Goal: Answer question/provide support: Share knowledge or assist other users

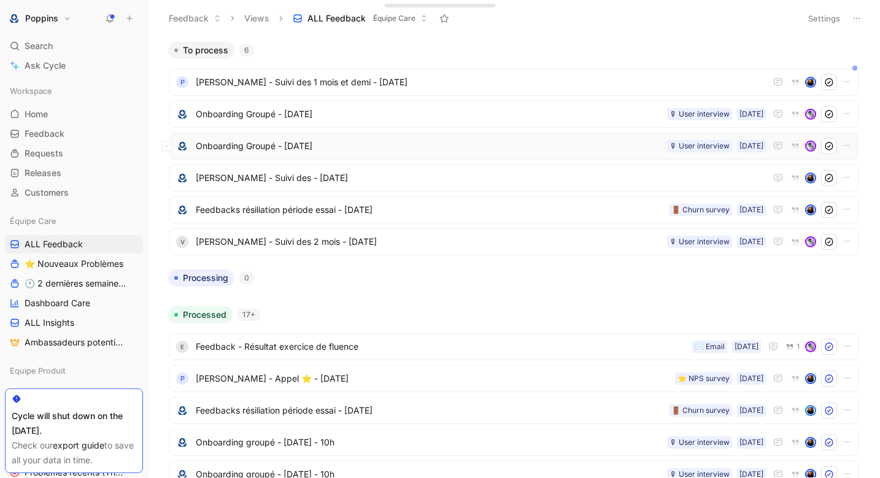
click at [269, 150] on span "Onboarding Groupé - [DATE]" at bounding box center [429, 146] width 466 height 15
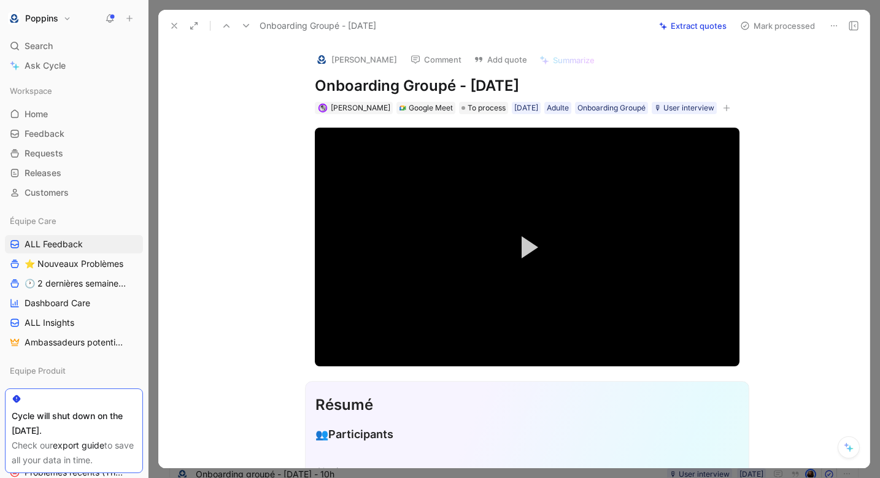
click at [174, 24] on icon at bounding box center [174, 26] width 10 height 10
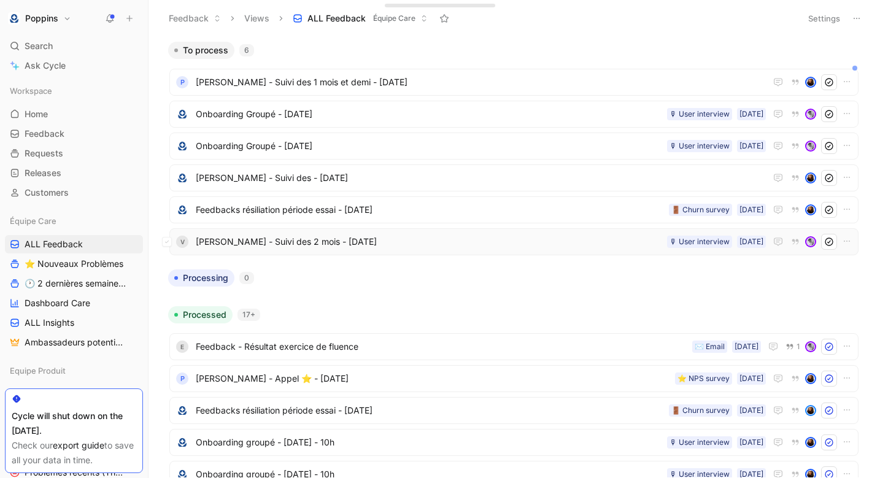
click at [268, 243] on span "[PERSON_NAME] - Suivi des 2 mois - [DATE]" at bounding box center [429, 241] width 466 height 15
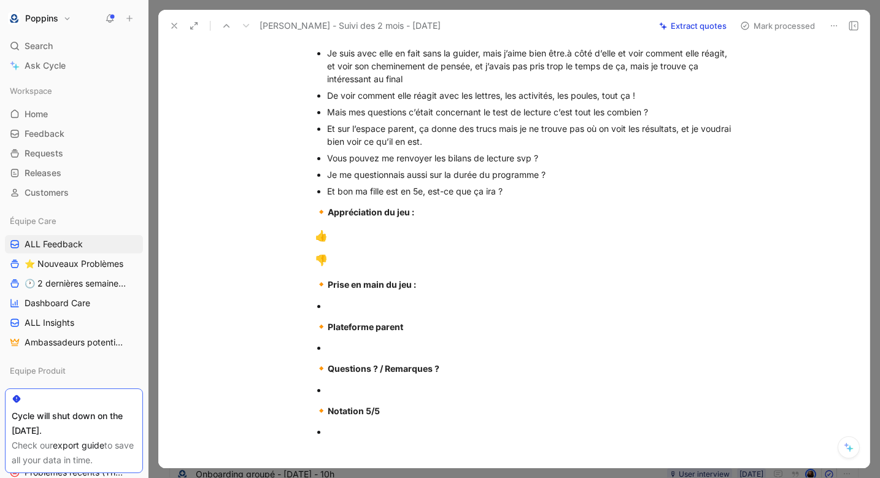
scroll to position [650, 0]
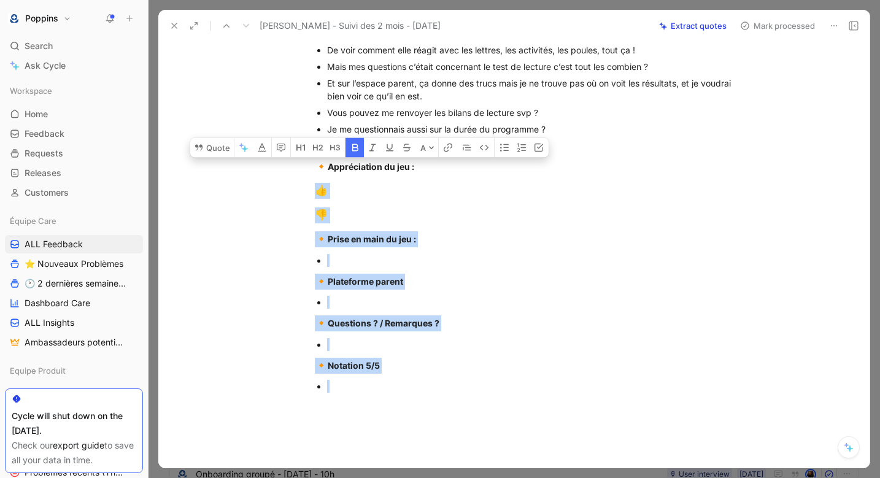
drag, startPoint x: 316, startPoint y: 175, endPoint x: 436, endPoint y: 395, distance: 251.0
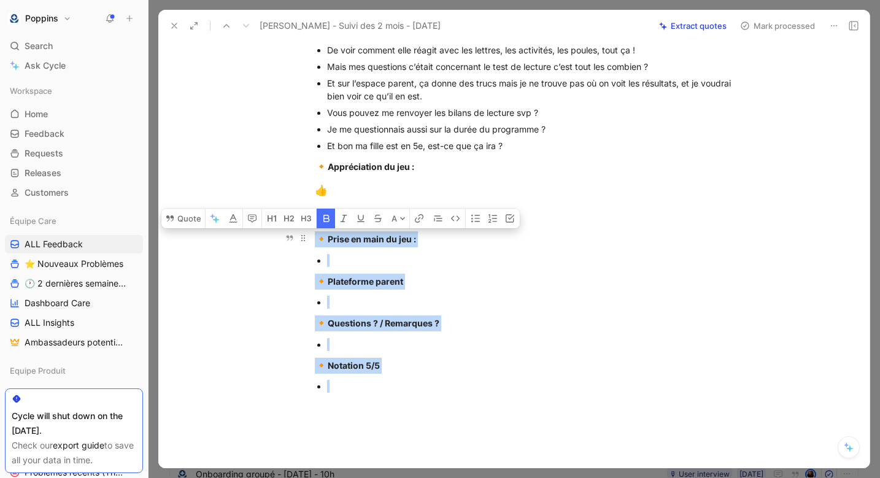
drag, startPoint x: 354, startPoint y: 381, endPoint x: 327, endPoint y: 228, distance: 154.7
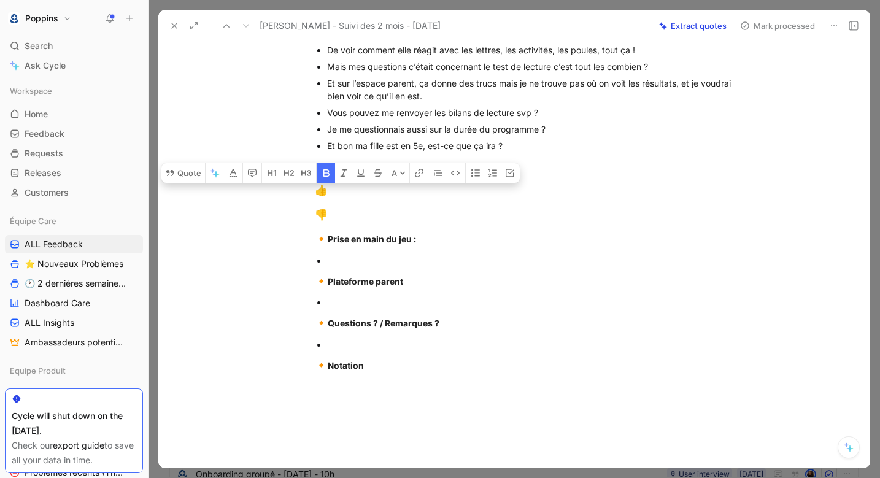
drag, startPoint x: 314, startPoint y: 184, endPoint x: 443, endPoint y: 403, distance: 254.0
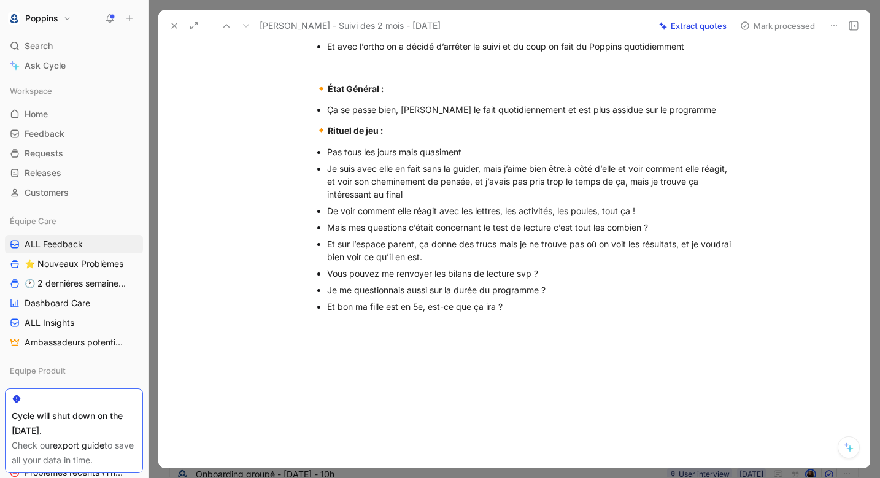
scroll to position [489, 0]
click at [400, 291] on div "Je me questionnais aussi sur la durée du programme ?" at bounding box center [533, 290] width 412 height 13
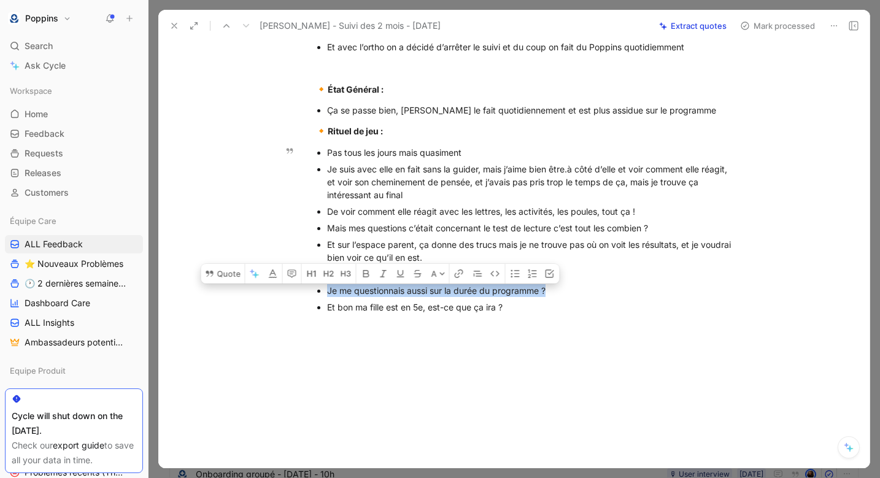
click at [400, 291] on div "Je me questionnais aussi sur la durée du programme ?" at bounding box center [533, 290] width 412 height 13
click at [285, 272] on button "Quote" at bounding box center [281, 271] width 44 height 20
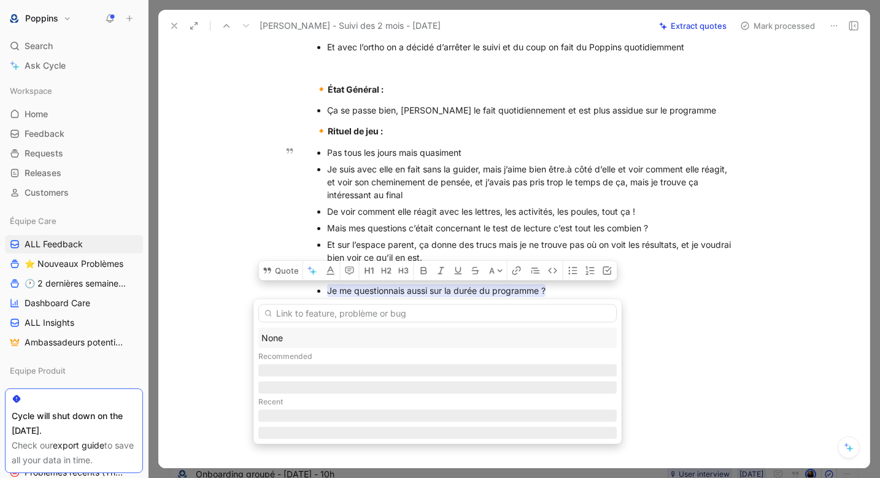
type input "p"
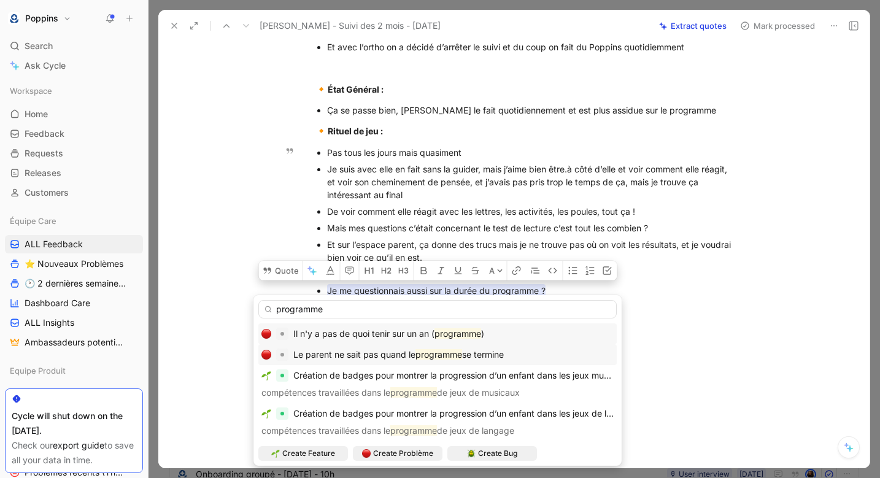
type input "programme"
click at [407, 346] on div "Le parent ne sait pas quand le programme se termine" at bounding box center [437, 354] width 358 height 21
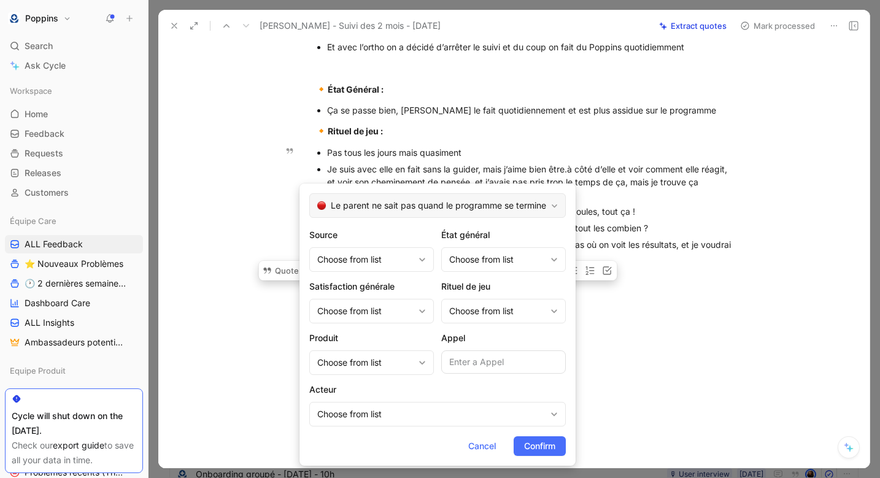
click at [422, 202] on span "Le parent ne sait pas quand le programme se termine" at bounding box center [438, 205] width 215 height 15
click at [528, 188] on form "Le parent ne sait pas quand le programme se termine Source Choose from list Éta…" at bounding box center [438, 325] width 276 height 282
click at [489, 455] on button "Cancel" at bounding box center [482, 446] width 48 height 20
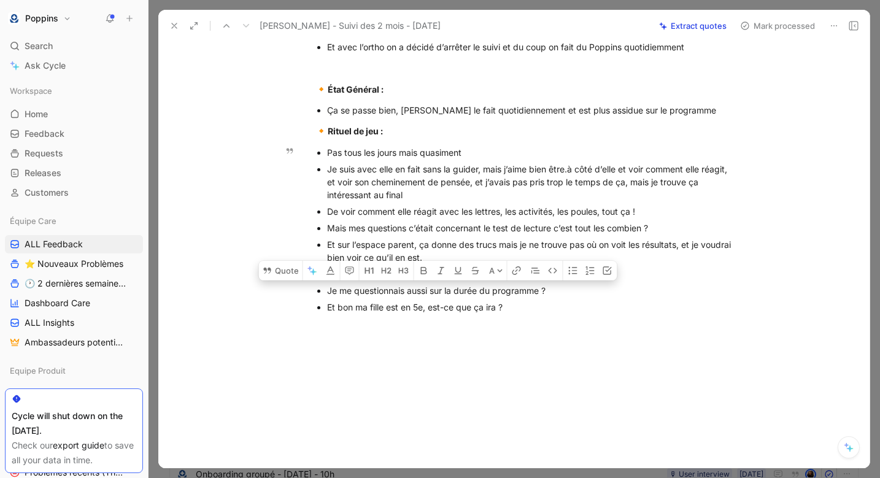
click at [400, 294] on div "Je me questionnais aussi sur la durée du programme ?" at bounding box center [533, 290] width 412 height 13
click at [289, 274] on button "Quote" at bounding box center [281, 271] width 44 height 20
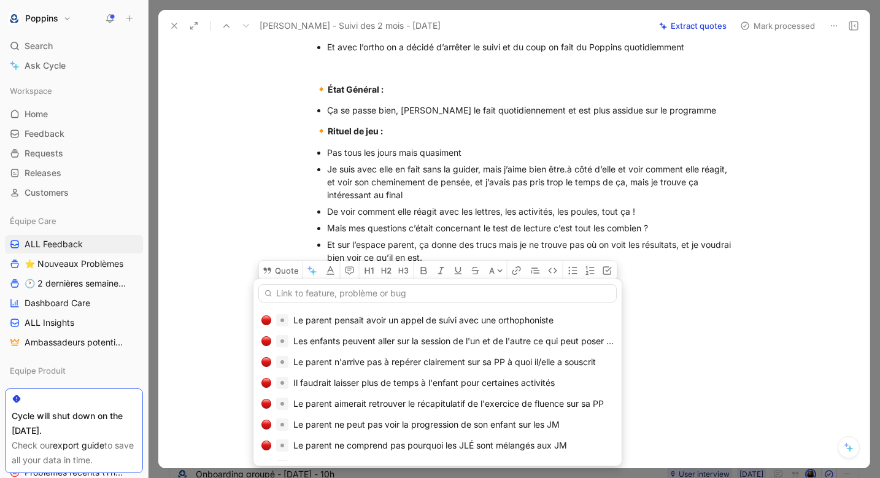
scroll to position [0, 0]
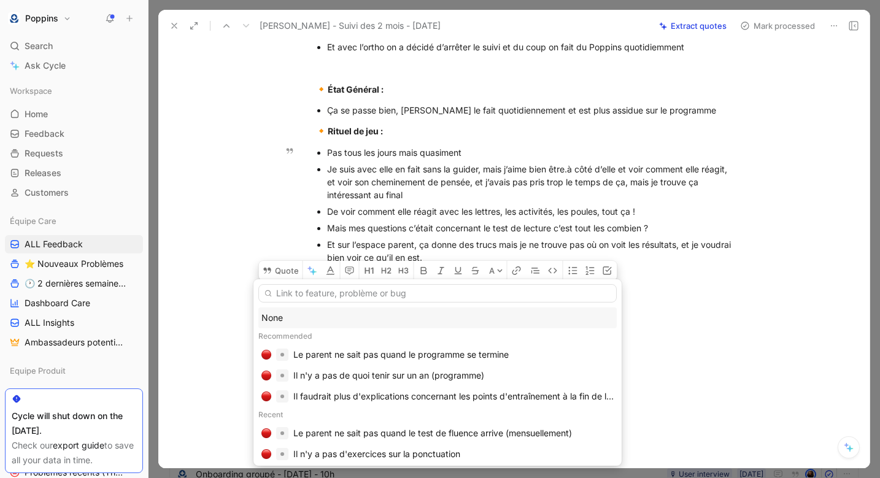
click at [301, 322] on div "None" at bounding box center [437, 318] width 352 height 15
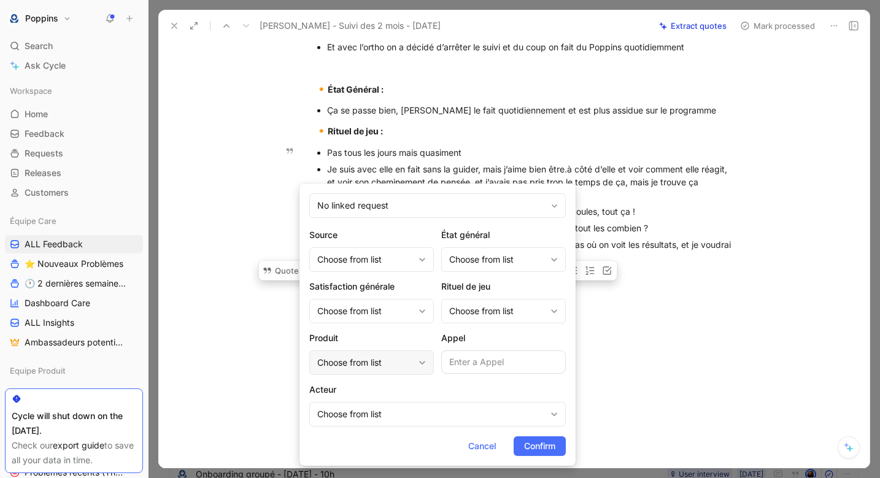
click at [379, 365] on div "Choose from list" at bounding box center [365, 362] width 96 height 15
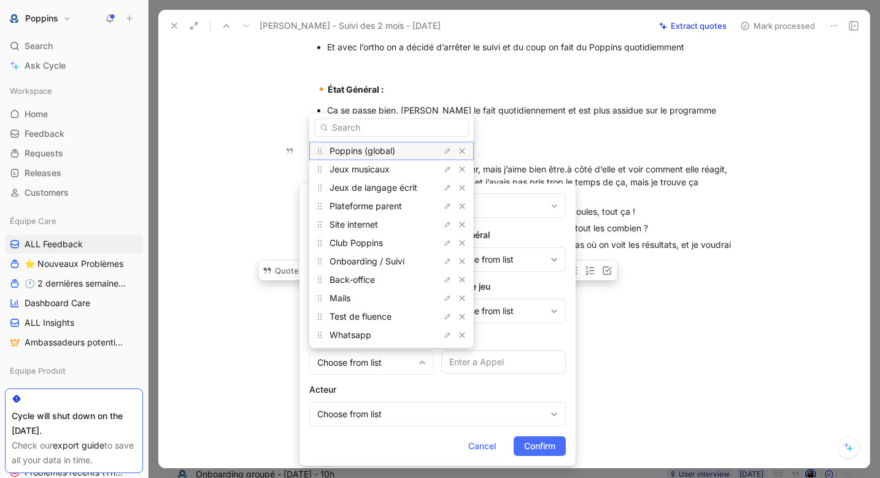
click at [390, 153] on span "Poppins (global)" at bounding box center [363, 150] width 66 height 10
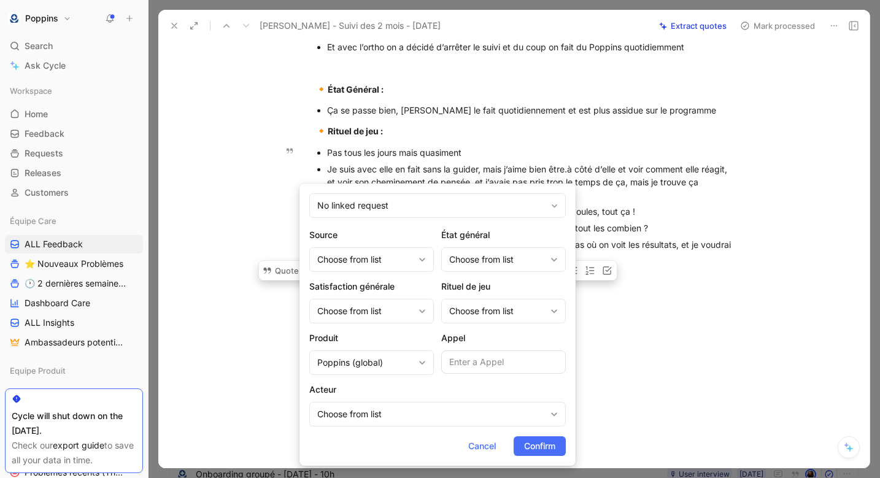
click at [533, 447] on span "Confirm" at bounding box center [539, 446] width 31 height 15
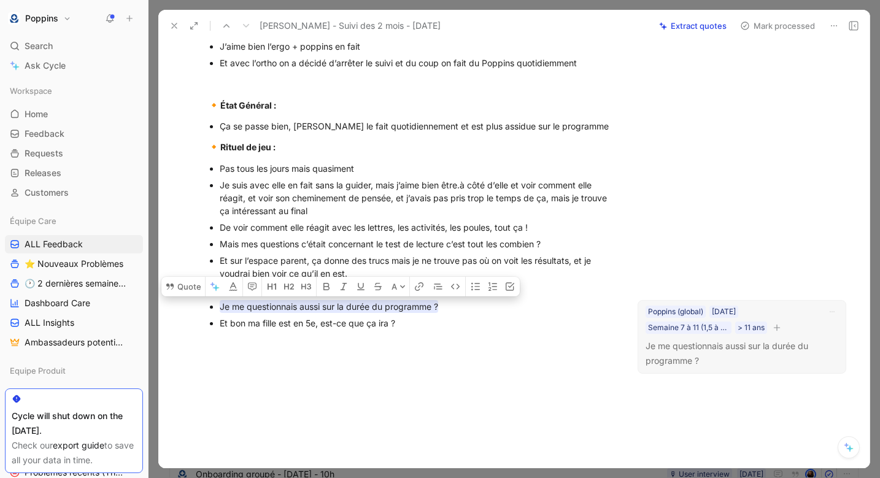
click at [779, 326] on icon "button" at bounding box center [776, 327] width 7 height 7
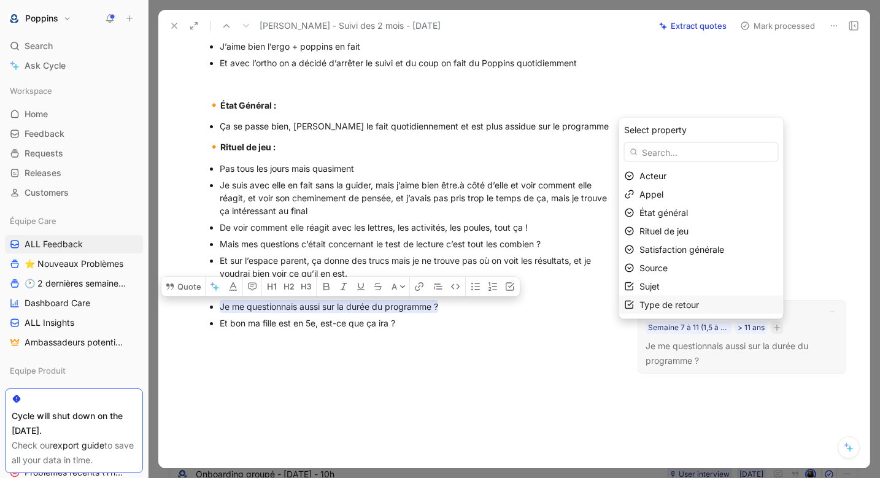
click at [695, 309] on span "Type de retour" at bounding box center [670, 305] width 60 height 10
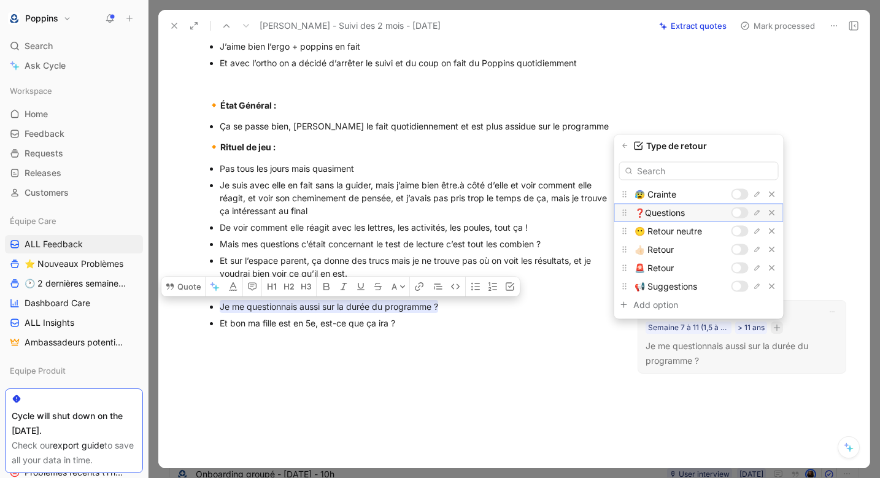
click at [739, 214] on div at bounding box center [737, 213] width 9 height 9
click at [629, 147] on button "button" at bounding box center [625, 146] width 12 height 12
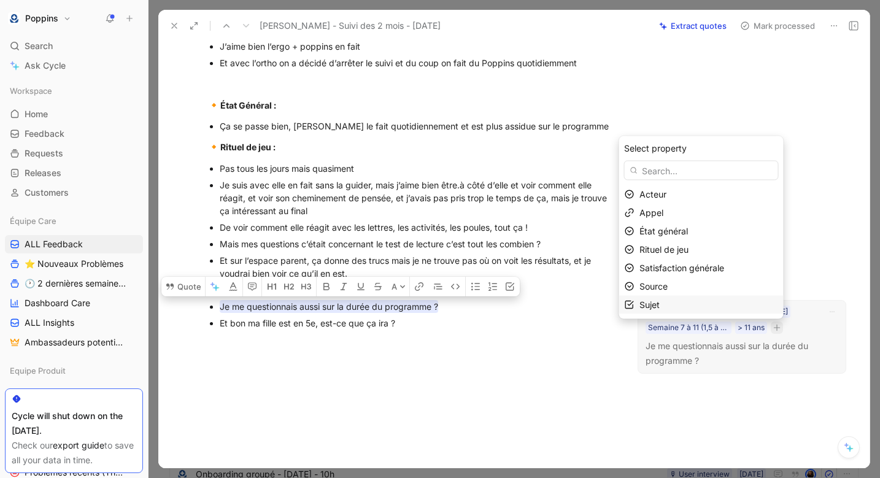
click at [679, 301] on div "Sujet" at bounding box center [709, 305] width 139 height 15
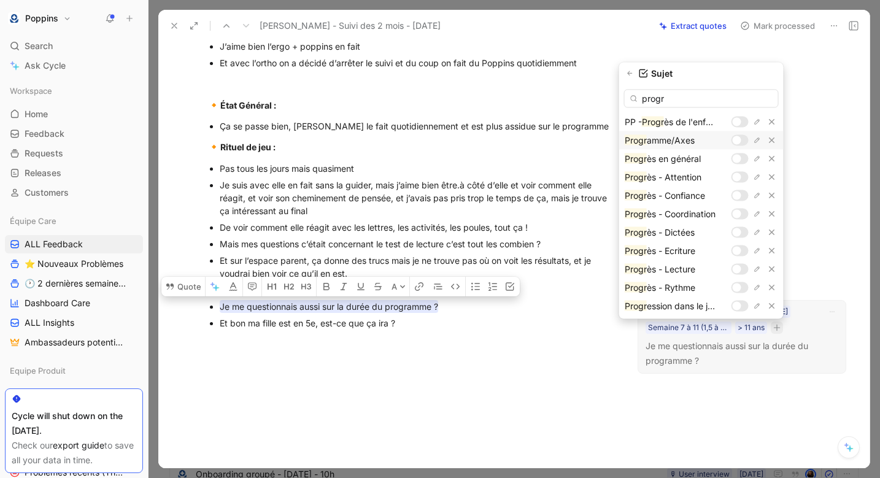
type input "progr"
click at [740, 142] on div at bounding box center [737, 140] width 9 height 9
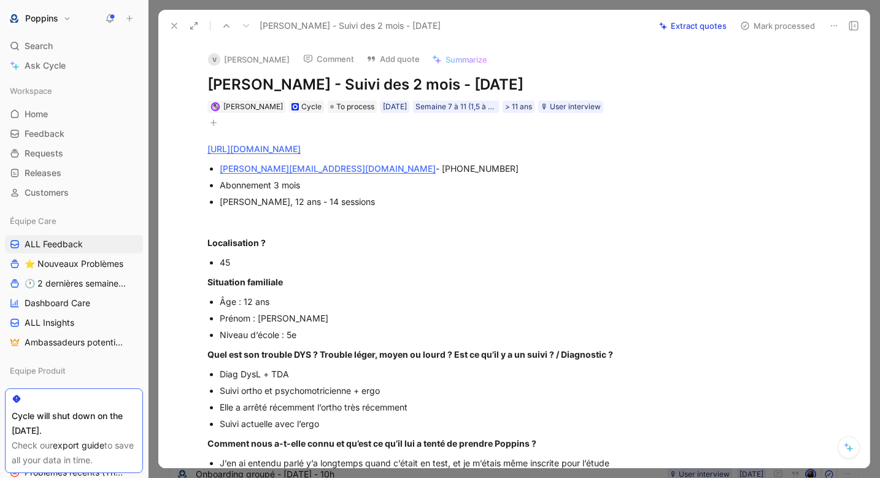
click at [211, 120] on icon "button" at bounding box center [213, 122] width 7 height 7
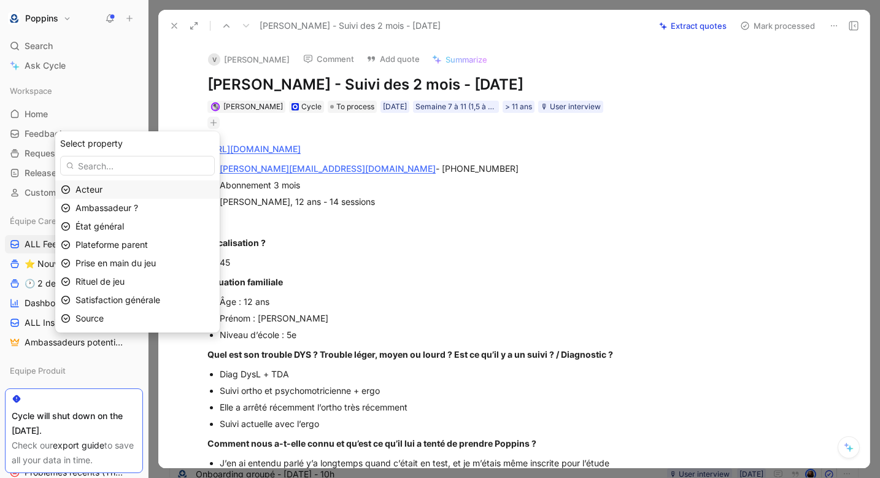
click at [128, 187] on div "Acteur" at bounding box center [144, 189] width 139 height 15
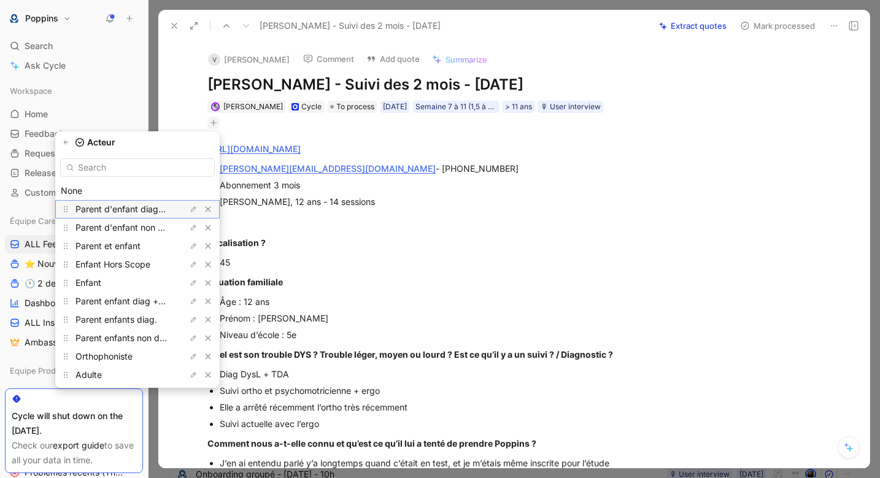
click at [123, 209] on span "Parent d'enfant diagnostiqué" at bounding box center [133, 209] width 117 height 10
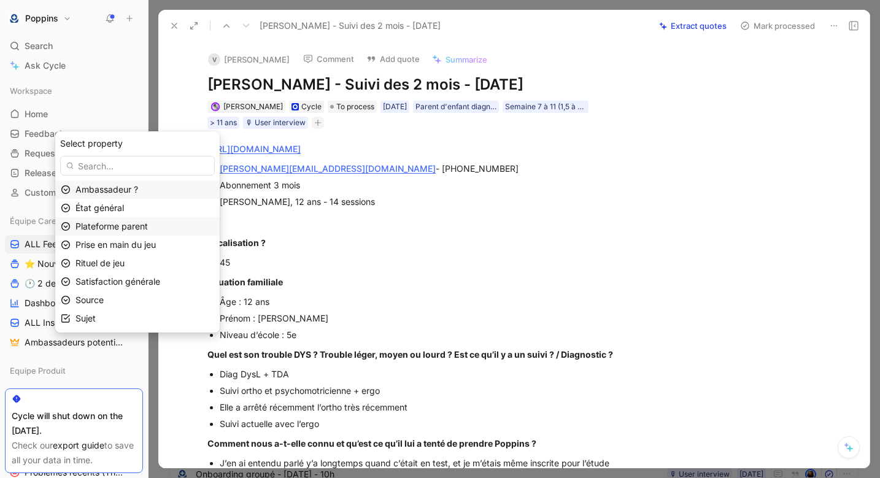
click at [130, 224] on span "Plateforme parent" at bounding box center [111, 226] width 72 height 10
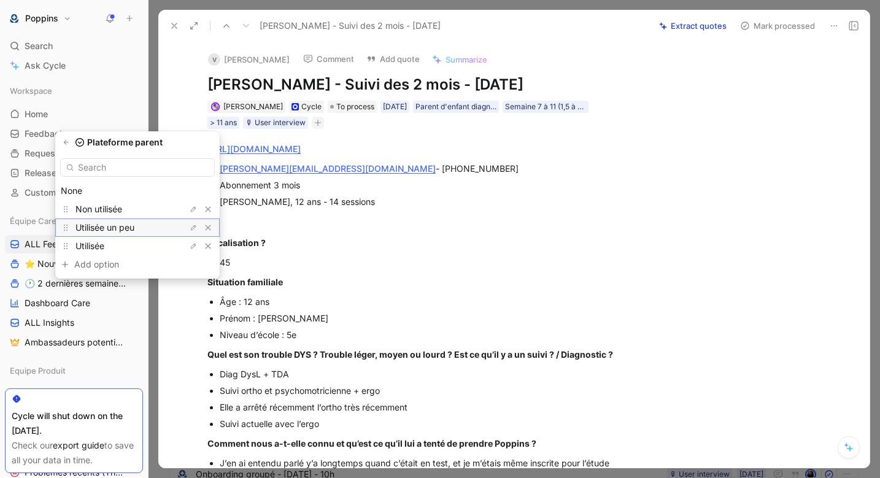
click at [124, 229] on span "Utilisée un peu" at bounding box center [104, 227] width 59 height 10
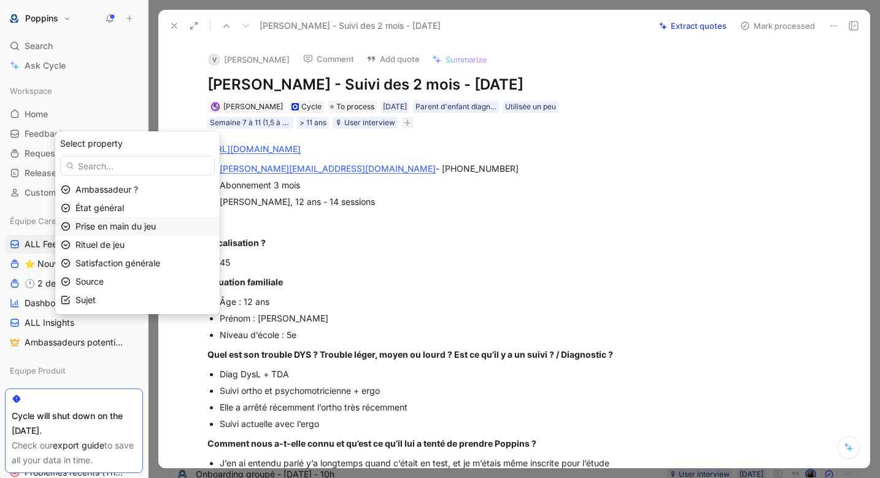
click at [139, 226] on span "Prise en main du jeu" at bounding box center [115, 226] width 80 height 10
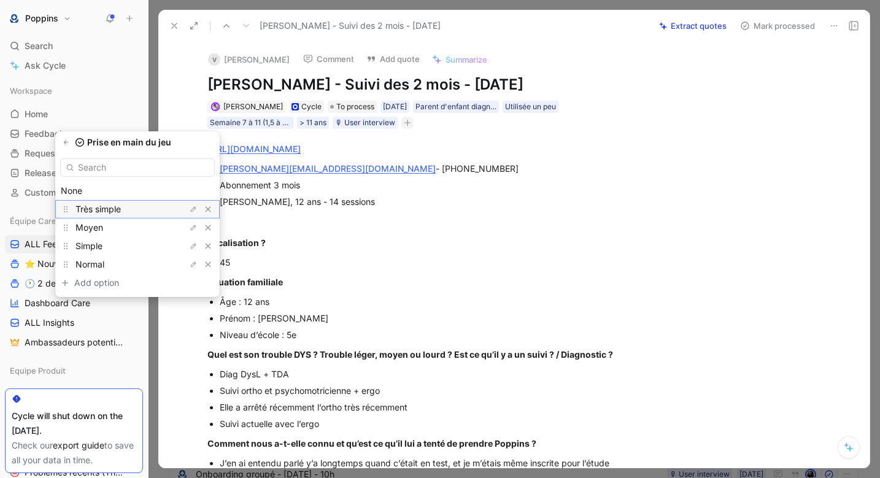
click at [136, 205] on div "Très simple" at bounding box center [121, 209] width 92 height 15
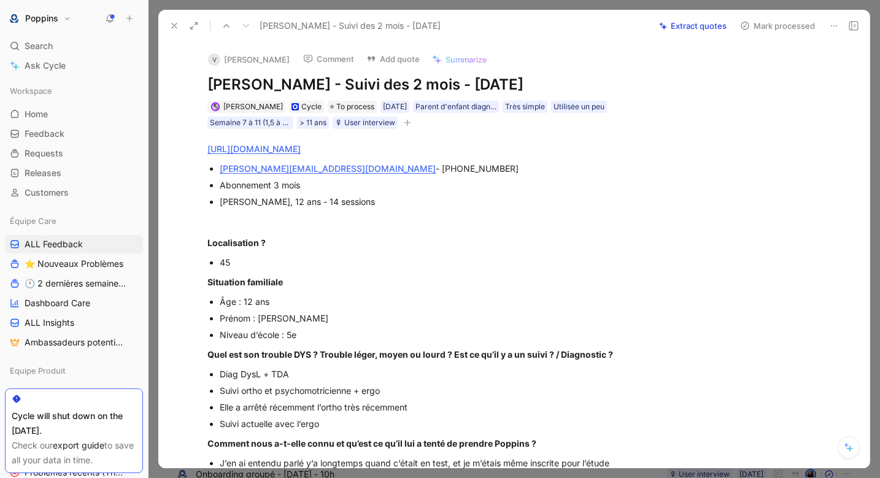
click at [408, 128] on button "button" at bounding box center [407, 123] width 12 height 12
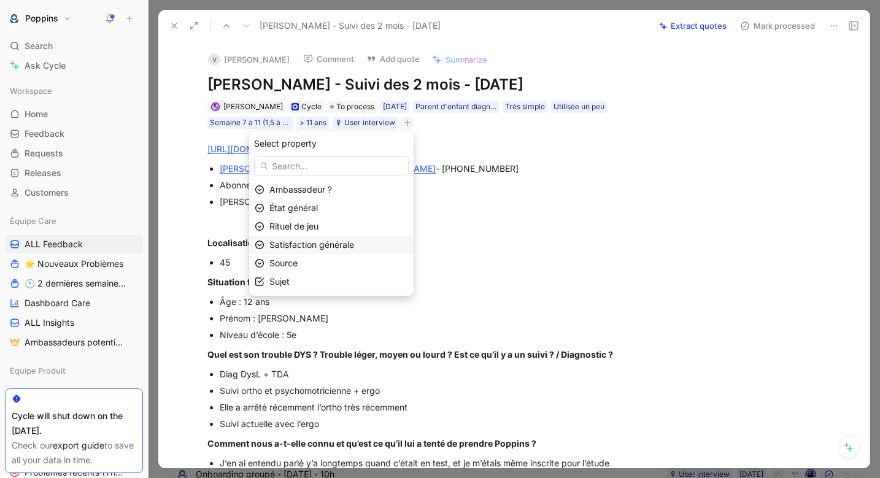
click at [308, 238] on div "Satisfaction générale" at bounding box center [338, 245] width 139 height 15
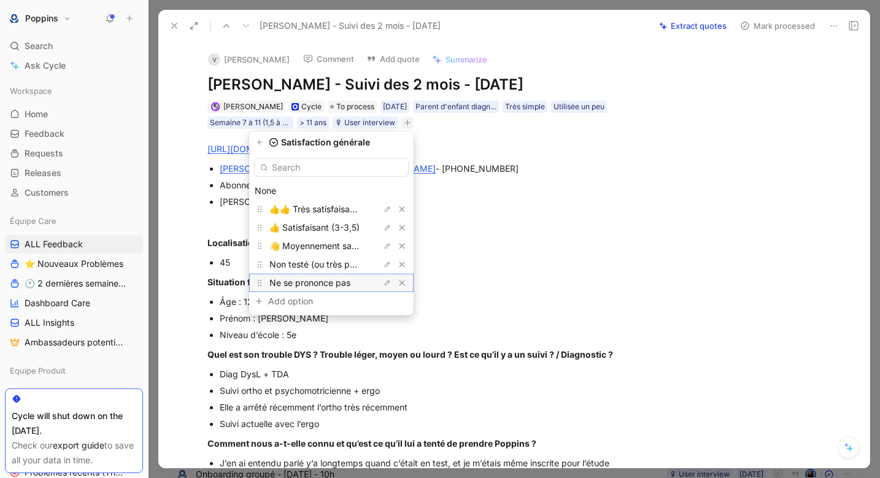
click at [305, 284] on span "Ne se prononce pas" at bounding box center [309, 282] width 81 height 10
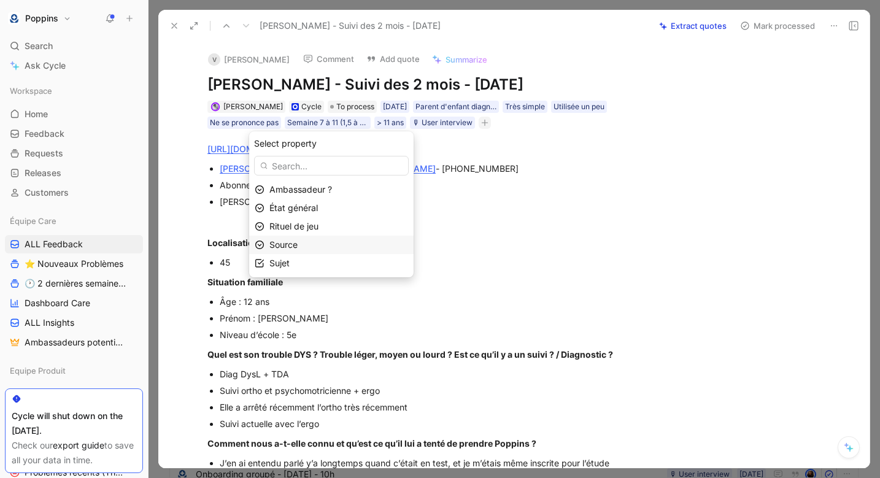
click at [306, 247] on div "Source" at bounding box center [338, 245] width 139 height 15
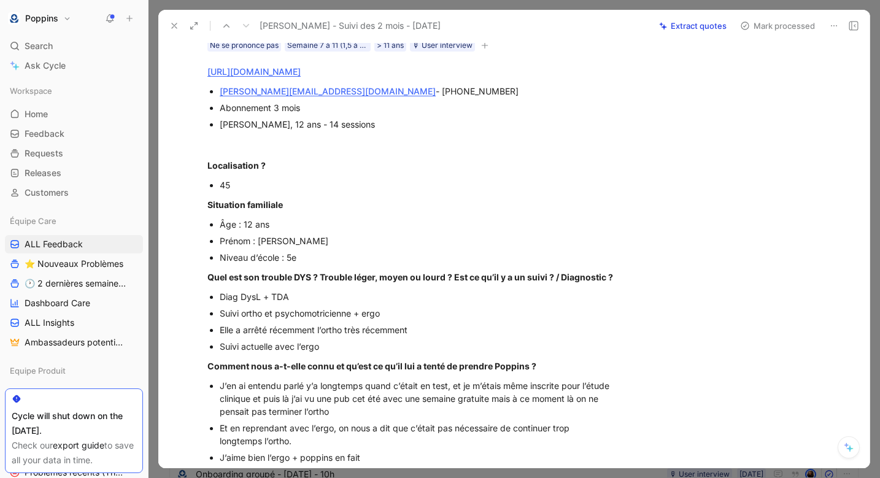
scroll to position [36, 0]
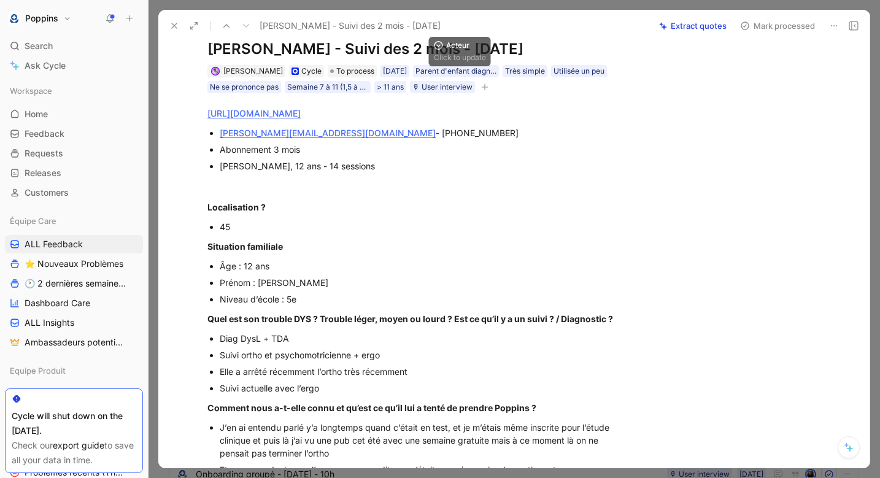
click at [487, 85] on icon "button" at bounding box center [484, 86] width 7 height 7
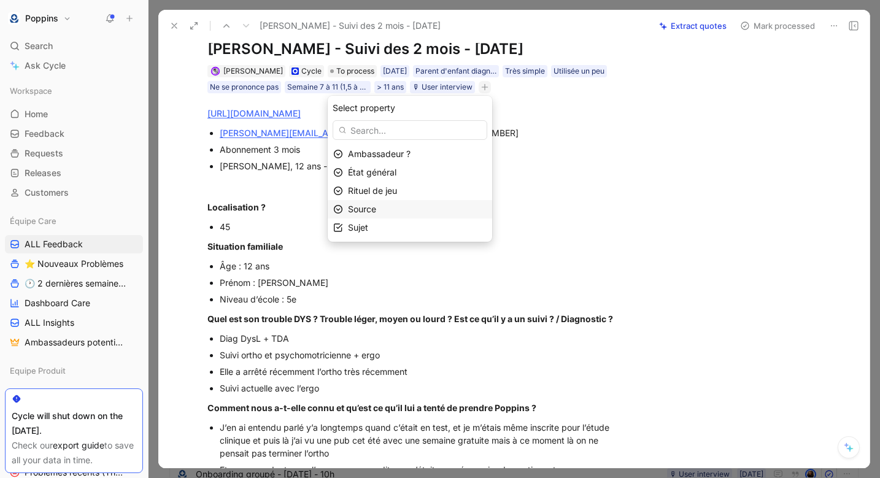
click at [412, 205] on div "Source" at bounding box center [417, 209] width 139 height 15
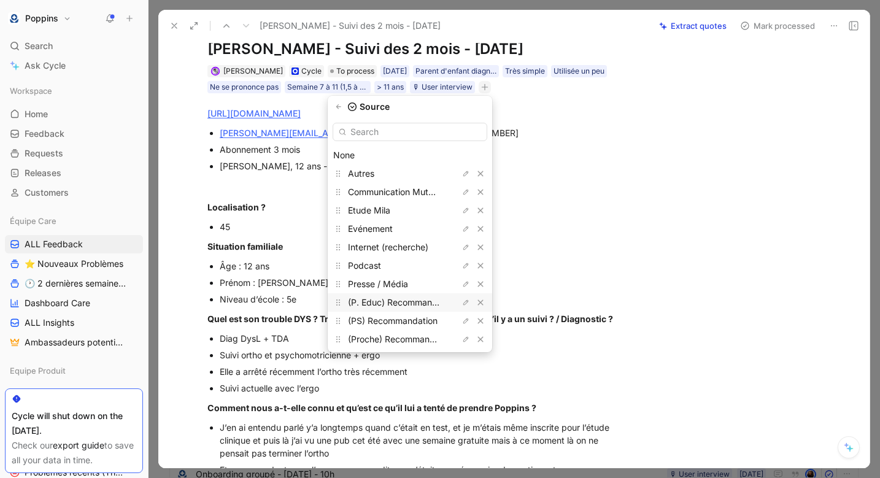
scroll to position [38, 0]
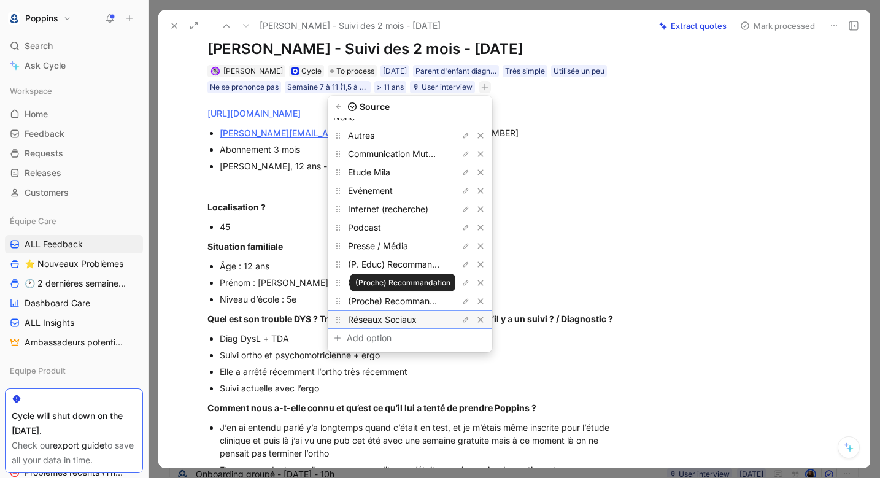
click at [388, 321] on span "Réseaux Sociaux" at bounding box center [382, 319] width 69 height 10
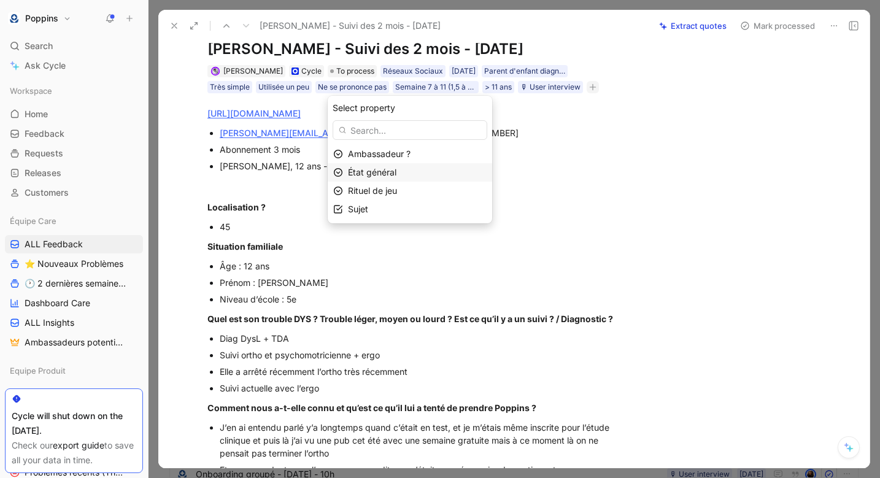
click at [403, 169] on div "État général" at bounding box center [417, 172] width 139 height 15
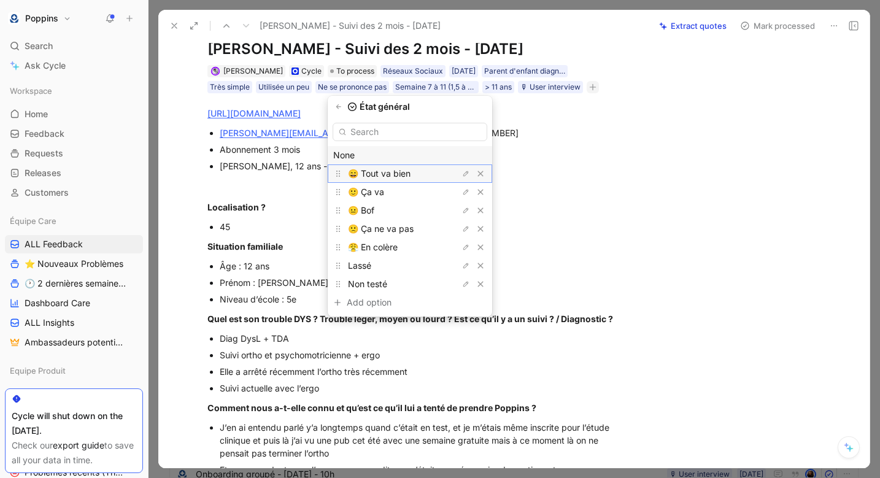
click at [396, 177] on span "😄 Tout va bien" at bounding box center [379, 173] width 63 height 10
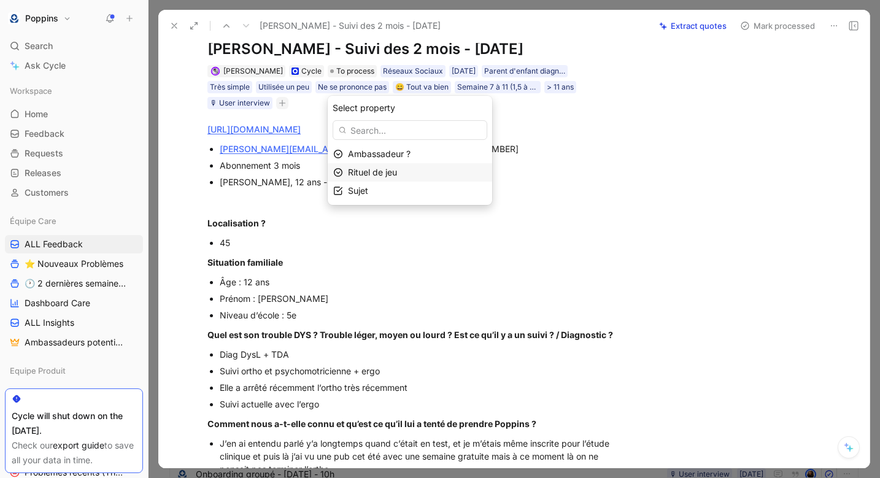
click at [397, 171] on span "Rituel de jeu" at bounding box center [372, 172] width 49 height 10
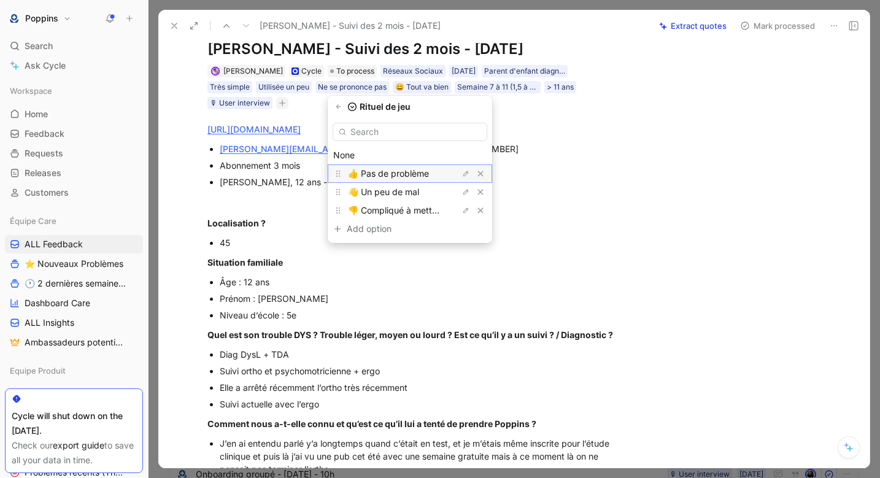
click at [399, 174] on span "👍 Pas de problème" at bounding box center [388, 173] width 81 height 10
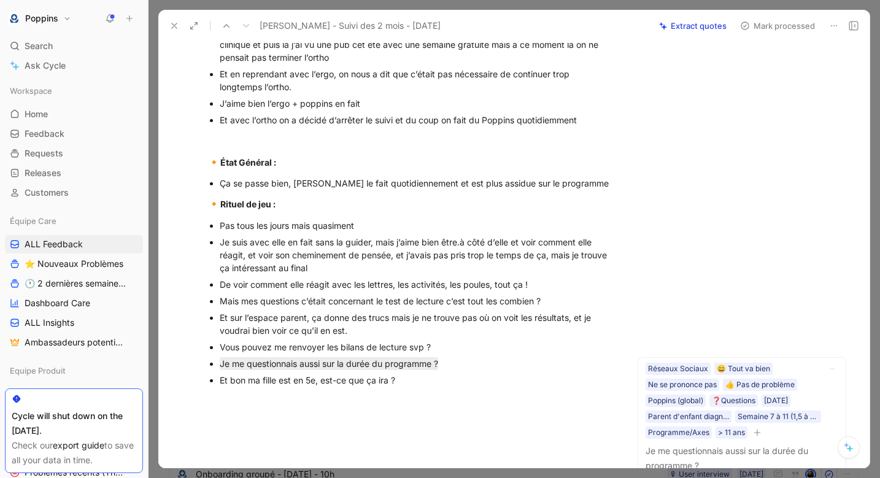
scroll to position [446, 0]
click at [322, 345] on div "Vous pouvez me renvoyer les bilans de lecture svp ?" at bounding box center [417, 348] width 395 height 13
click at [322, 285] on div "De voir comment elle réagit avec les lettres, les activités, les poules, tout ç…" at bounding box center [417, 285] width 395 height 13
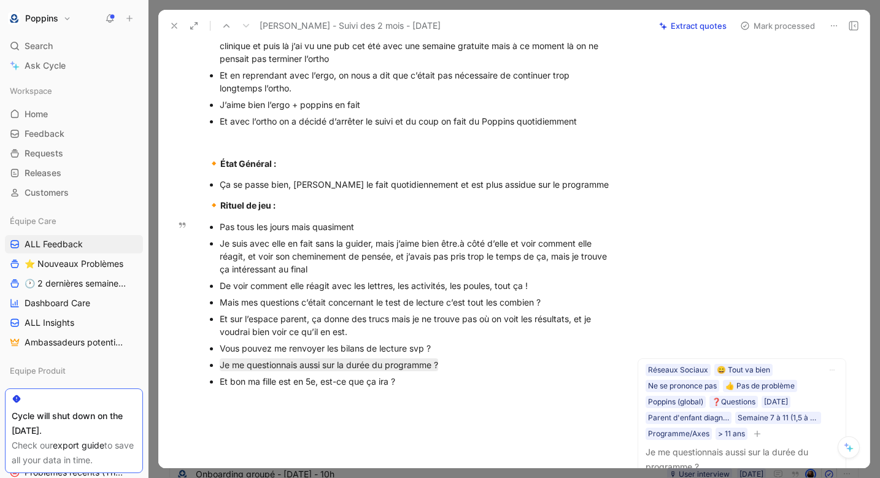
click at [310, 285] on div "De voir comment elle réagit avec les lettres, les activités, les poules, tout ç…" at bounding box center [417, 285] width 395 height 13
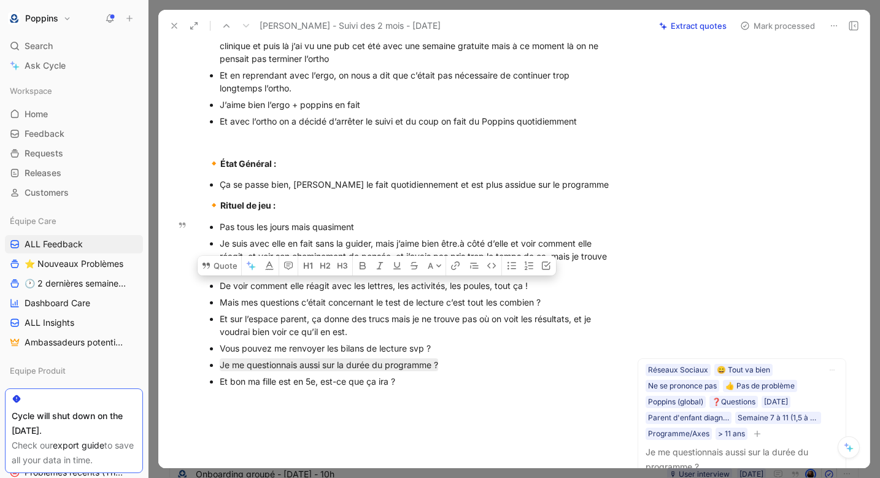
click at [304, 305] on div "Mais mes questions c’était concernant le test de lecture c’est tout les combien…" at bounding box center [417, 302] width 395 height 13
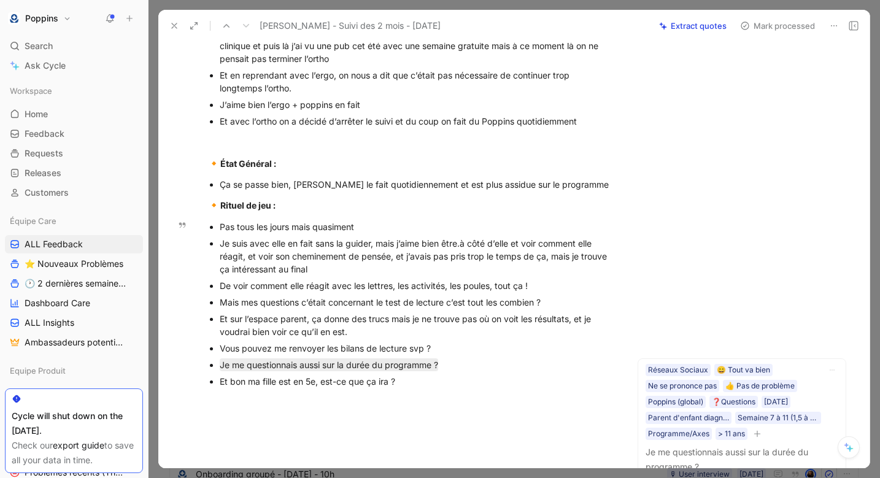
click at [298, 304] on div "Mais mes questions c’était concernant le test de lecture c’est tout les combien…" at bounding box center [417, 302] width 395 height 13
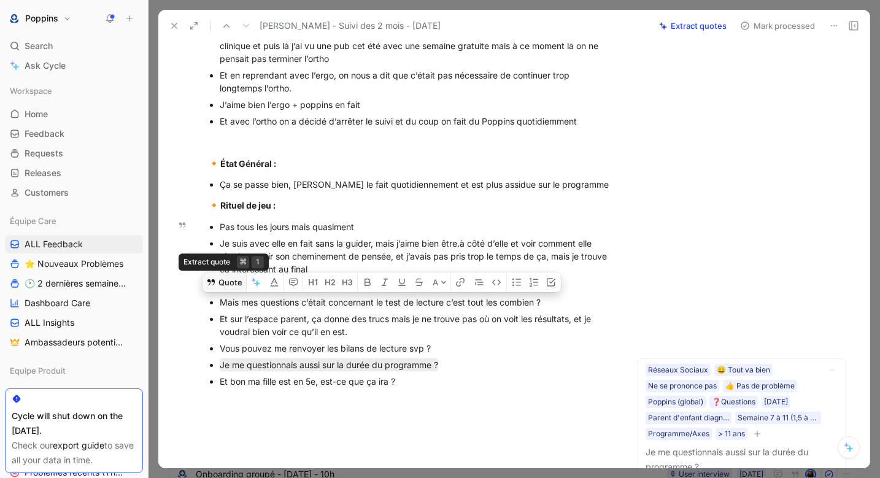
click at [220, 276] on button "Quote" at bounding box center [225, 283] width 44 height 20
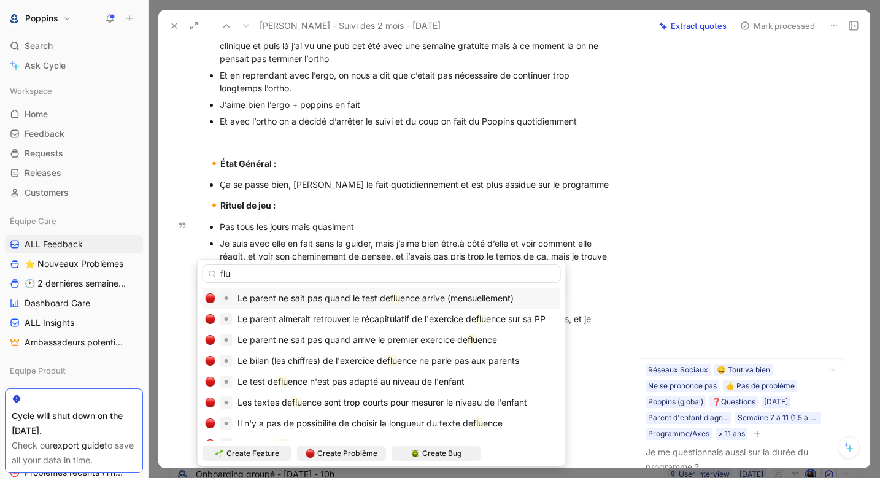
type input "flu"
click at [355, 297] on span "Le parent ne sait pas quand le test de" at bounding box center [314, 298] width 153 height 10
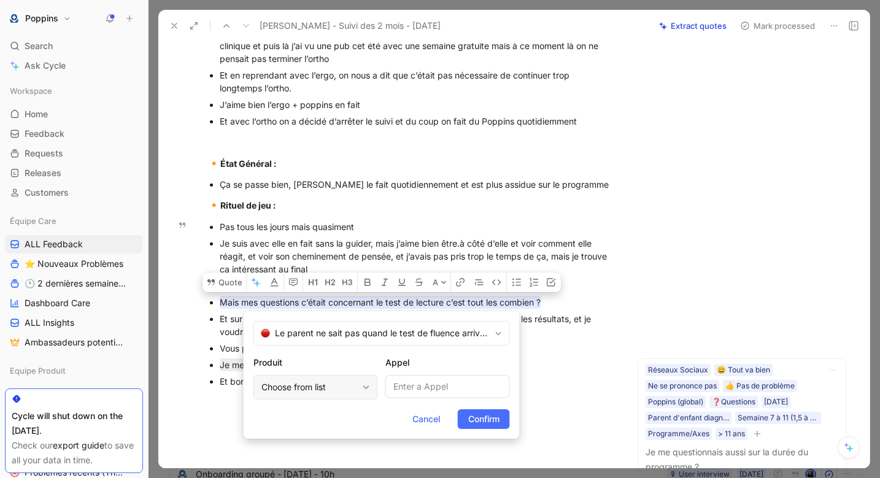
click at [328, 384] on div "Choose from list" at bounding box center [309, 387] width 96 height 15
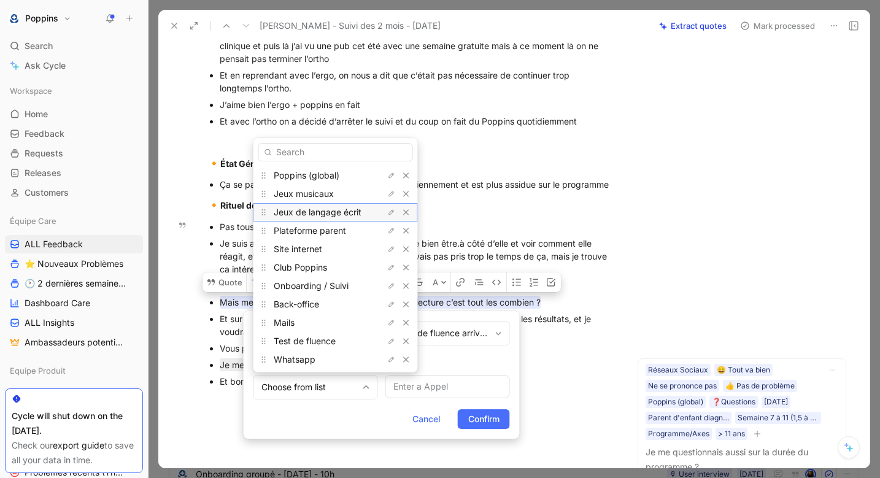
click at [336, 208] on span "Jeux de langage écrit" at bounding box center [318, 212] width 88 height 10
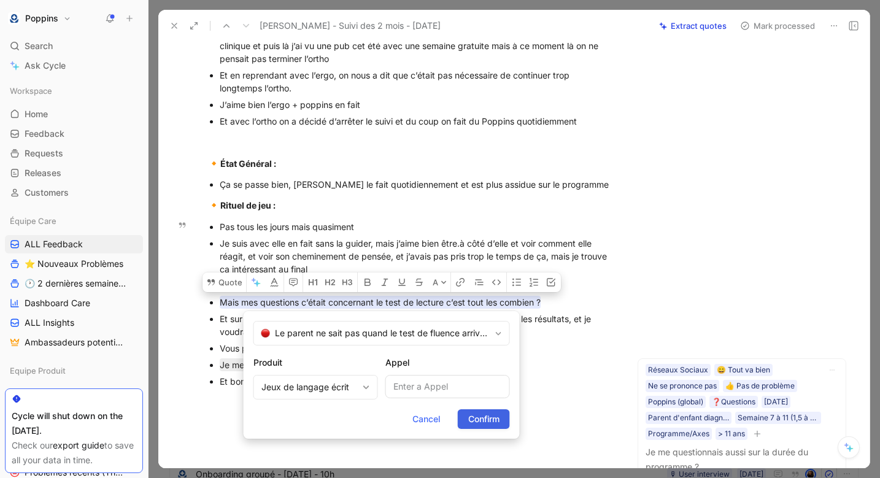
click at [484, 423] on span "Confirm" at bounding box center [483, 419] width 31 height 15
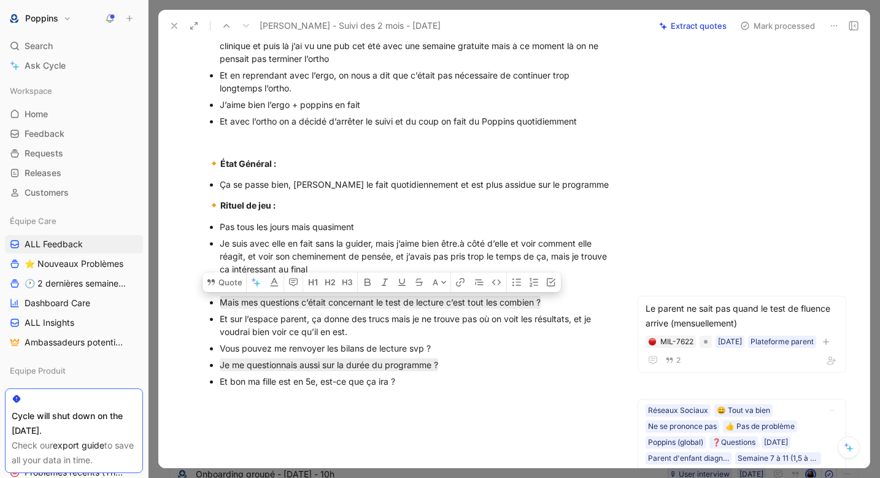
click at [492, 187] on div "Ça se passe bien, [PERSON_NAME] le fait quotidiennement et est plus assidue sur…" at bounding box center [417, 184] width 395 height 13
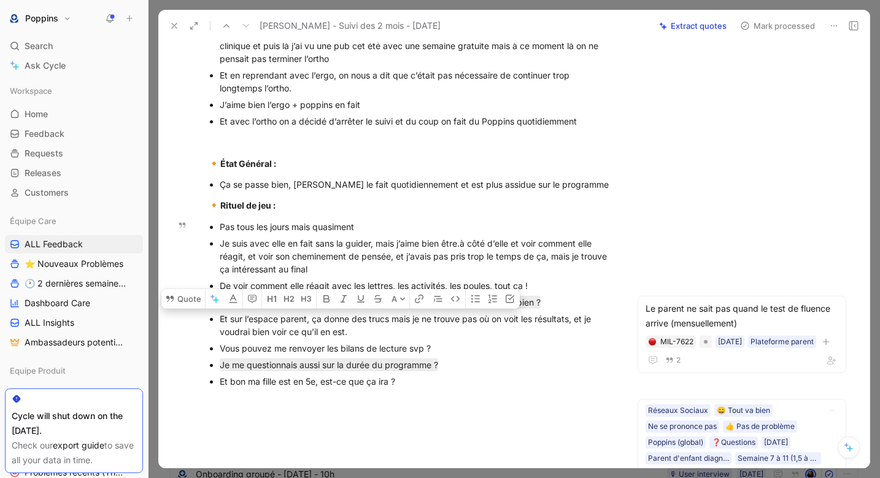
drag, startPoint x: 354, startPoint y: 333, endPoint x: 186, endPoint y: 319, distance: 168.8
click at [186, 319] on ul "Pas tous les jours mais quasiment Je suis avec elle en fait sans la guider, mai…" at bounding box center [411, 303] width 454 height 171
click at [184, 296] on button "Quote" at bounding box center [183, 299] width 44 height 20
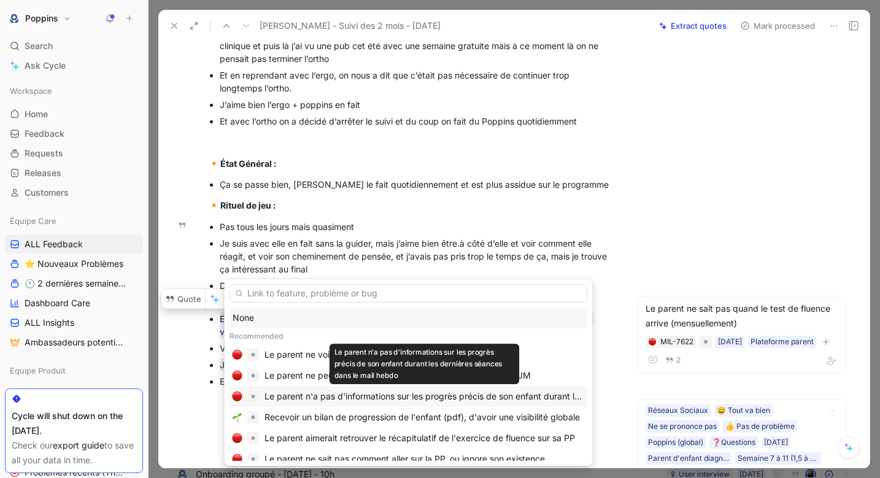
click at [337, 392] on div "Le parent n'a pas d'informations sur les progrès précis de son enfant durant le…" at bounding box center [425, 396] width 320 height 15
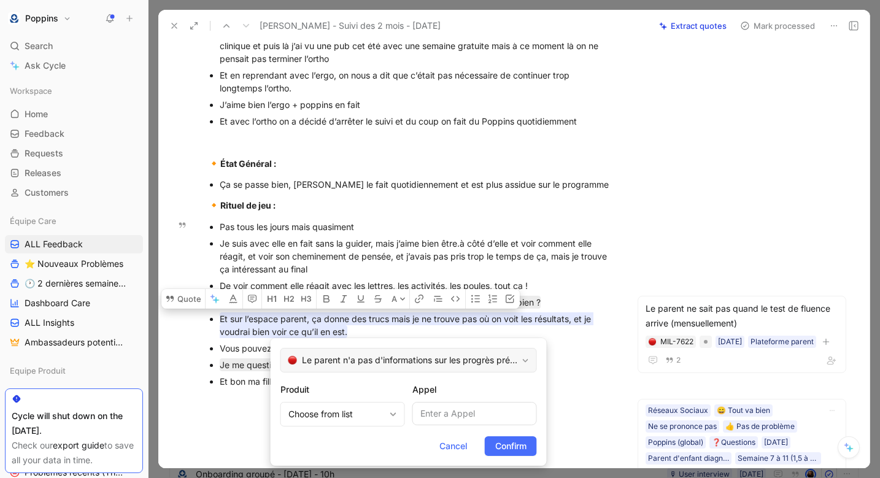
click at [339, 368] on div "Le parent n'a pas d'informations sur les progrès précis de son enfant durant le…" at bounding box center [408, 360] width 257 height 25
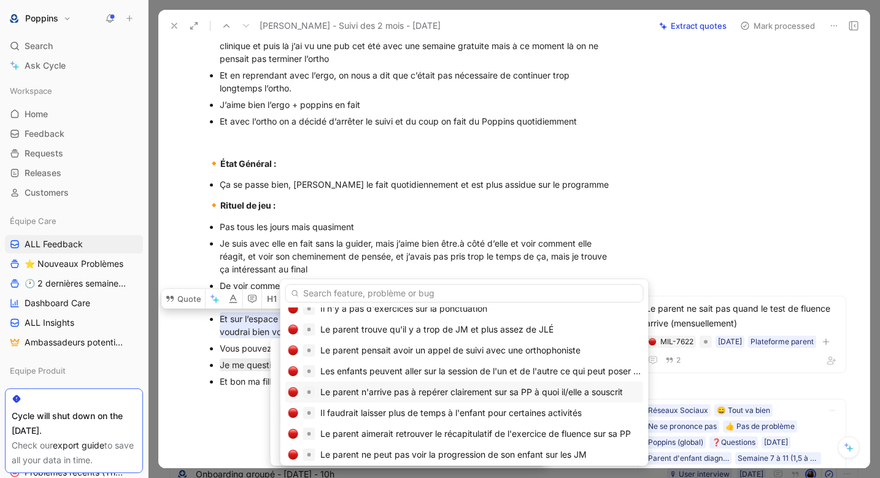
scroll to position [82, 0]
click at [399, 293] on input "text" at bounding box center [464, 293] width 358 height 18
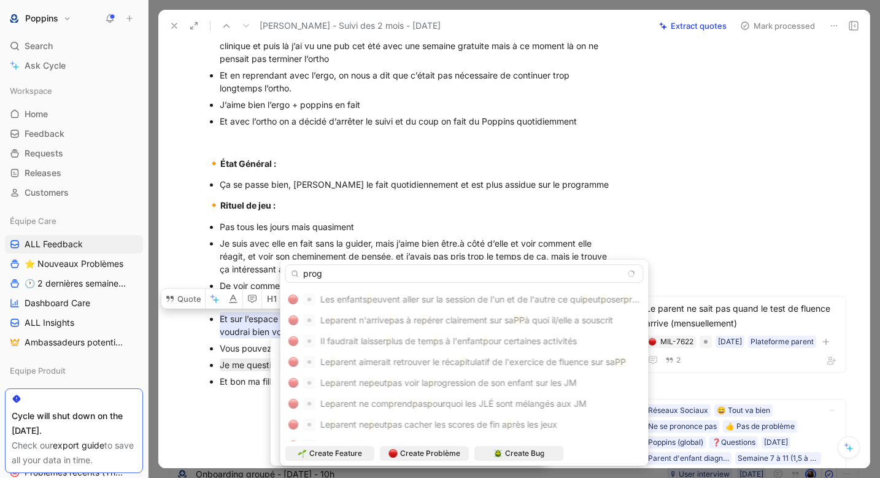
scroll to position [20, 0]
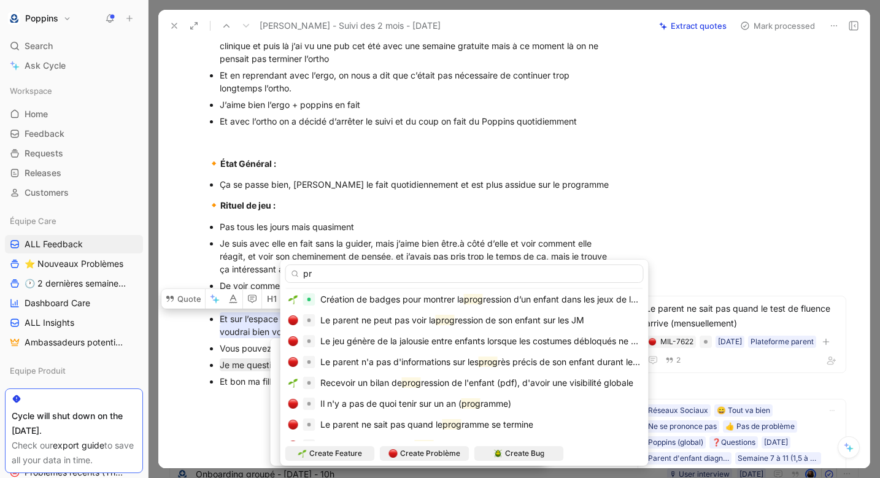
type input "p"
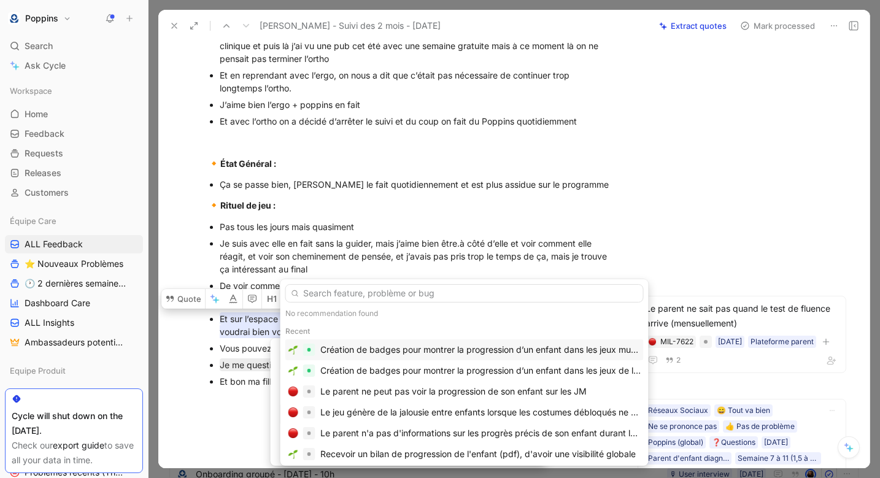
scroll to position [10, 0]
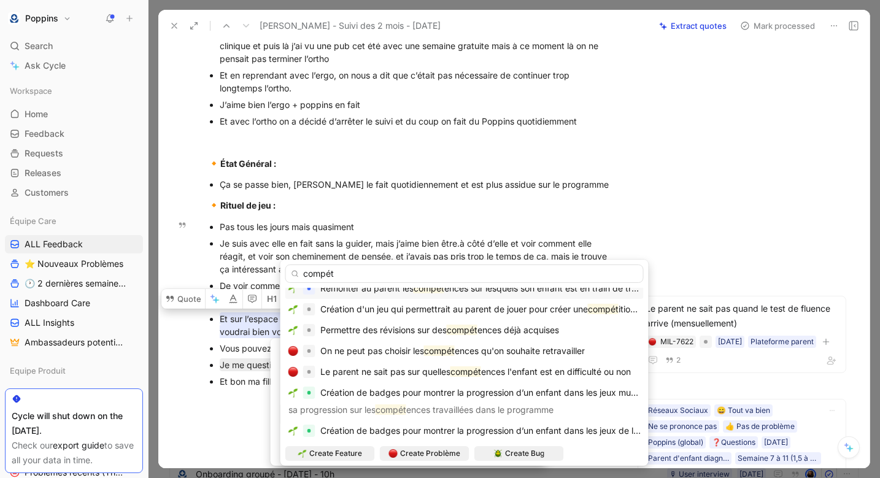
click at [414, 273] on input "compét" at bounding box center [464, 274] width 358 height 18
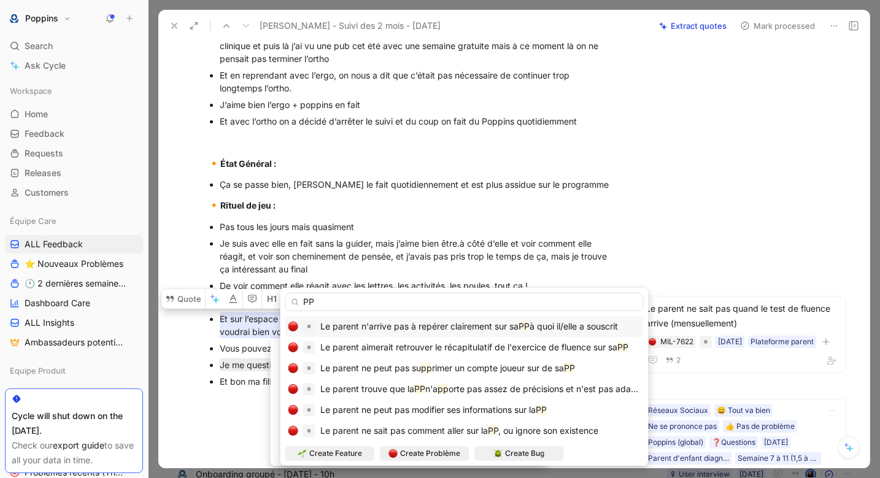
scroll to position [0, 0]
type input "PP"
click at [395, 391] on span "Le parent trouve que la" at bounding box center [367, 389] width 94 height 10
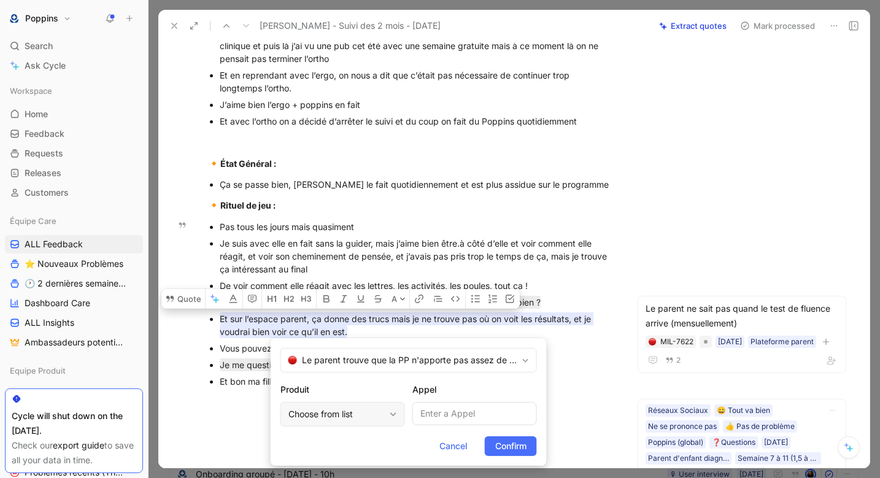
click at [363, 413] on div "Choose from list" at bounding box center [336, 414] width 96 height 15
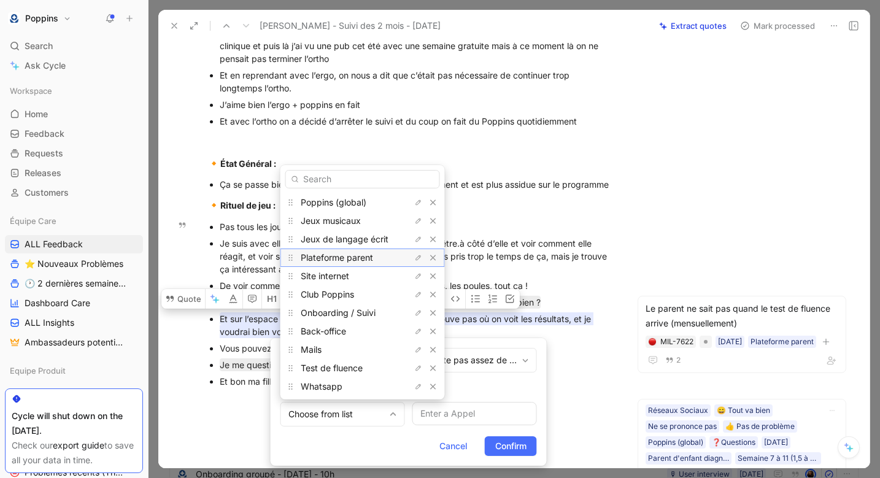
click at [363, 257] on span "Plateforme parent" at bounding box center [337, 257] width 72 height 10
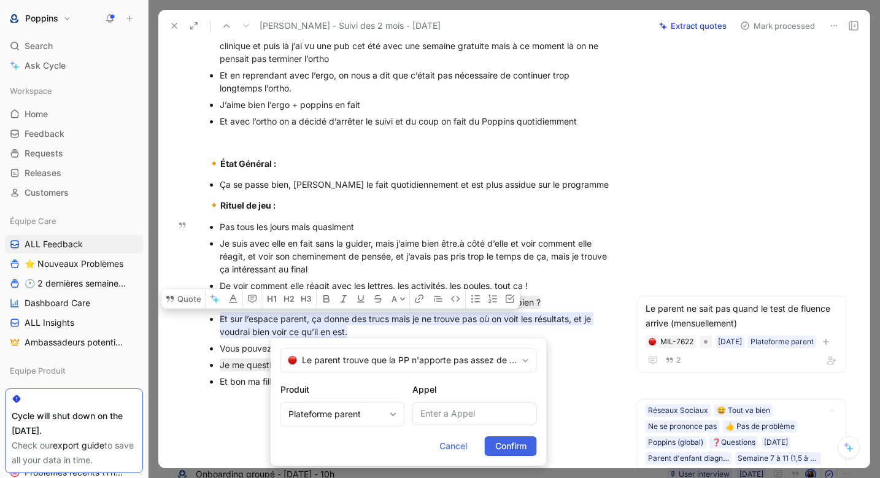
click at [495, 445] on span "Confirm" at bounding box center [510, 446] width 31 height 15
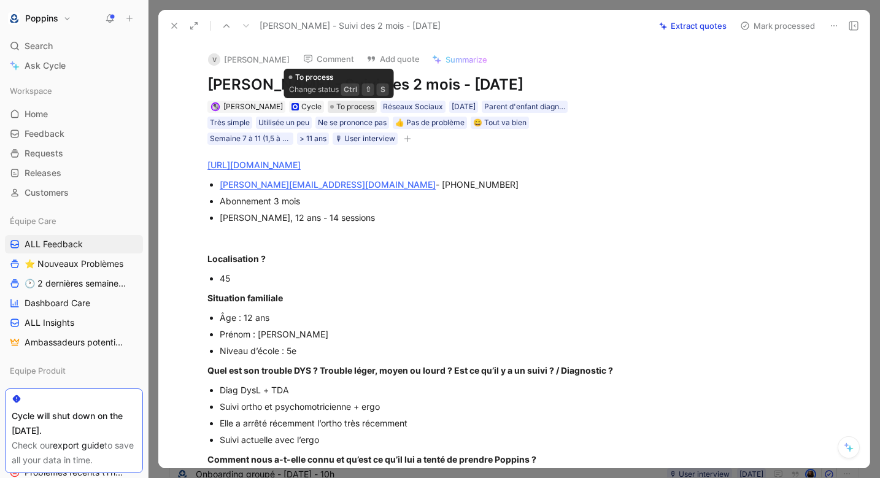
click at [350, 112] on span "To process" at bounding box center [355, 107] width 38 height 12
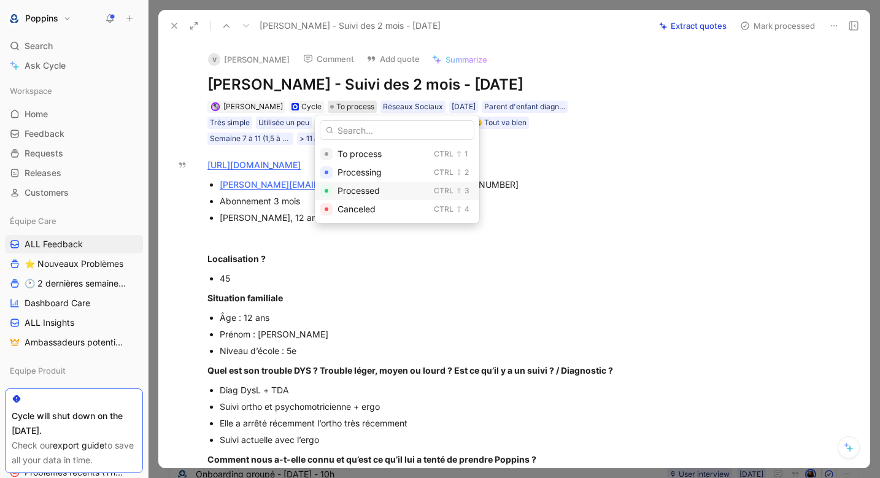
click at [363, 190] on span "Processed" at bounding box center [359, 190] width 42 height 10
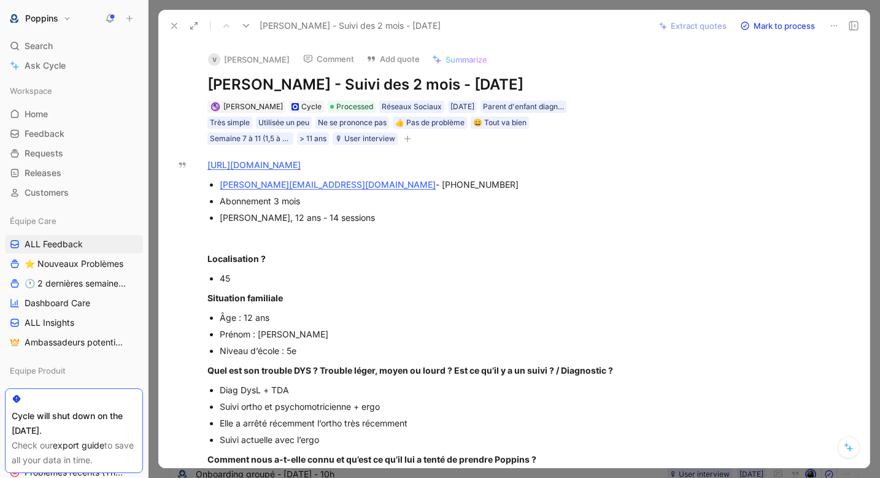
click at [175, 24] on icon at bounding box center [174, 26] width 10 height 10
